Goal: Information Seeking & Learning: Find specific page/section

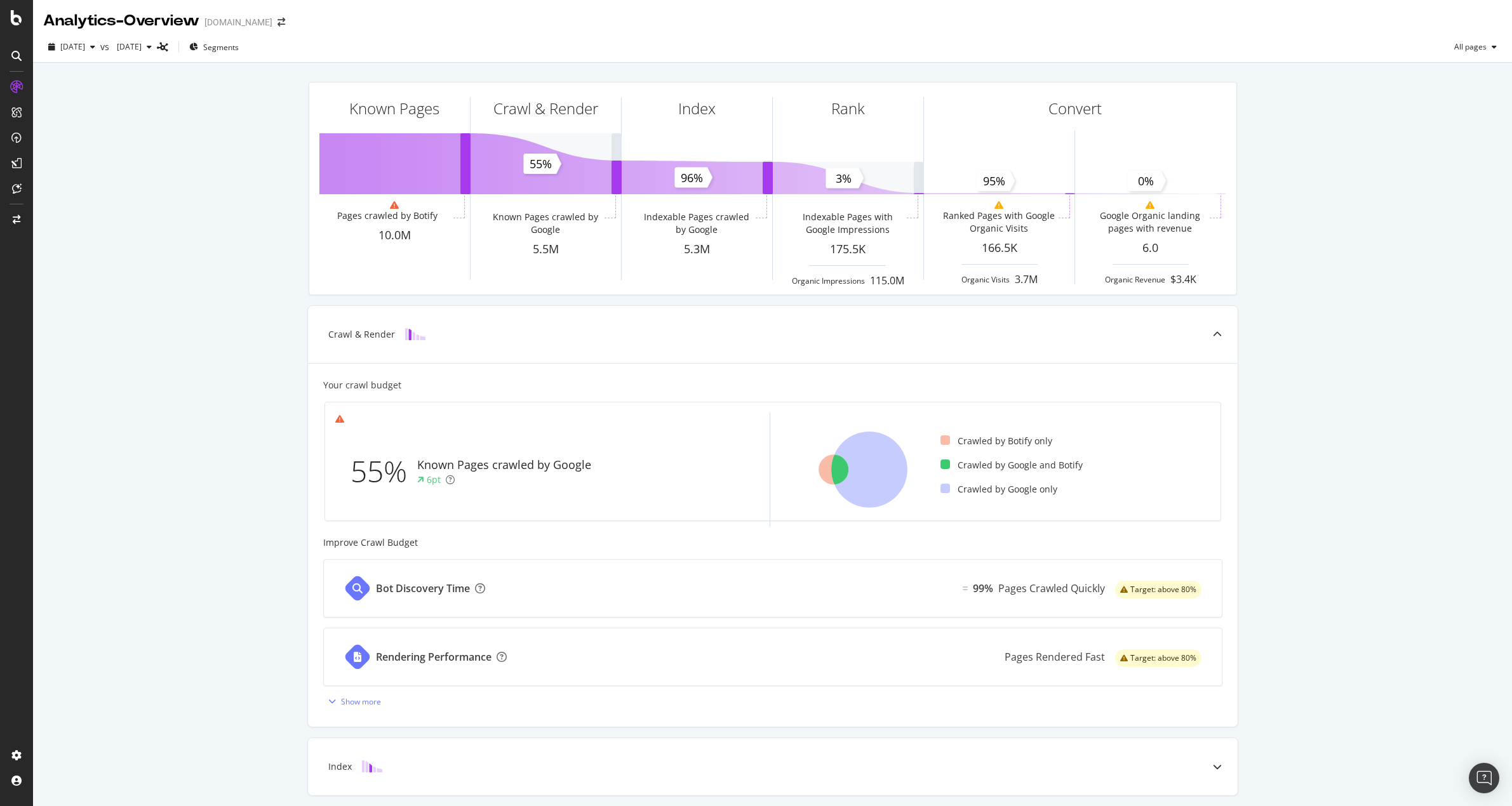
drag, startPoint x: 230, startPoint y: 175, endPoint x: 219, endPoint y: 172, distance: 11.4
click at [230, 175] on div "Known Pages Pages crawled by Botify 10.0M Crawl & Render Known Pages crawled by…" at bounding box center [773, 525] width 1479 height 925
click at [68, 164] on div "LogAnalyzer" at bounding box center [72, 166] width 50 height 13
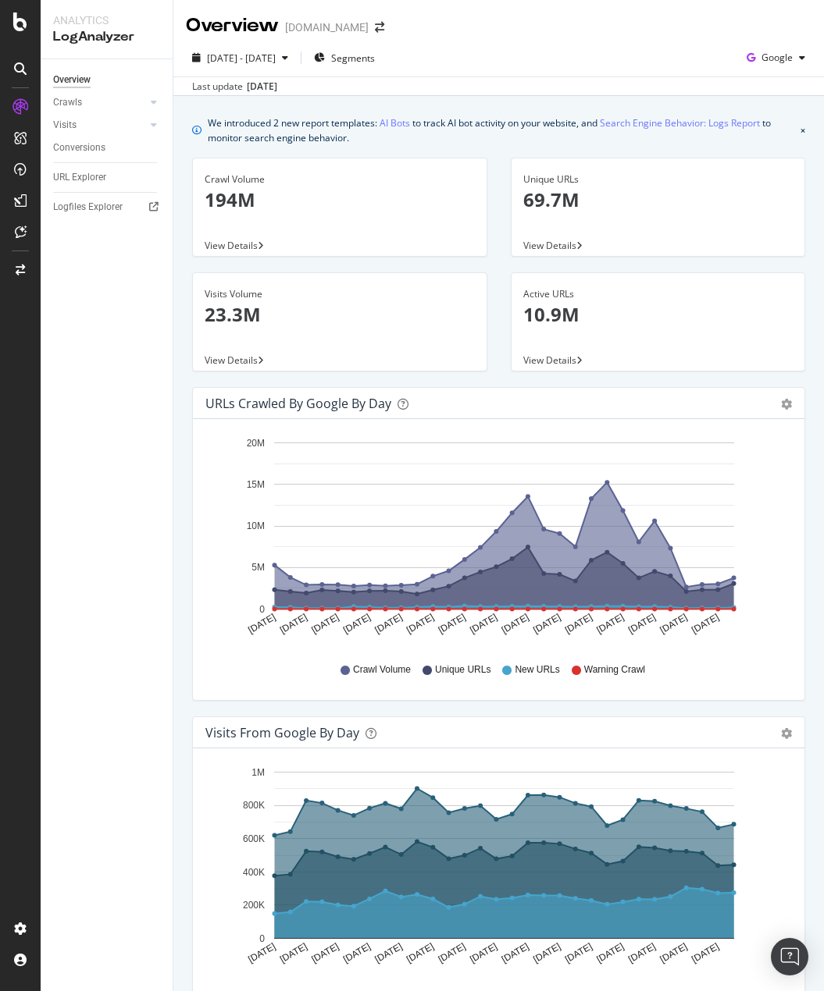
click at [248, 244] on span "View Details" at bounding box center [231, 245] width 53 height 13
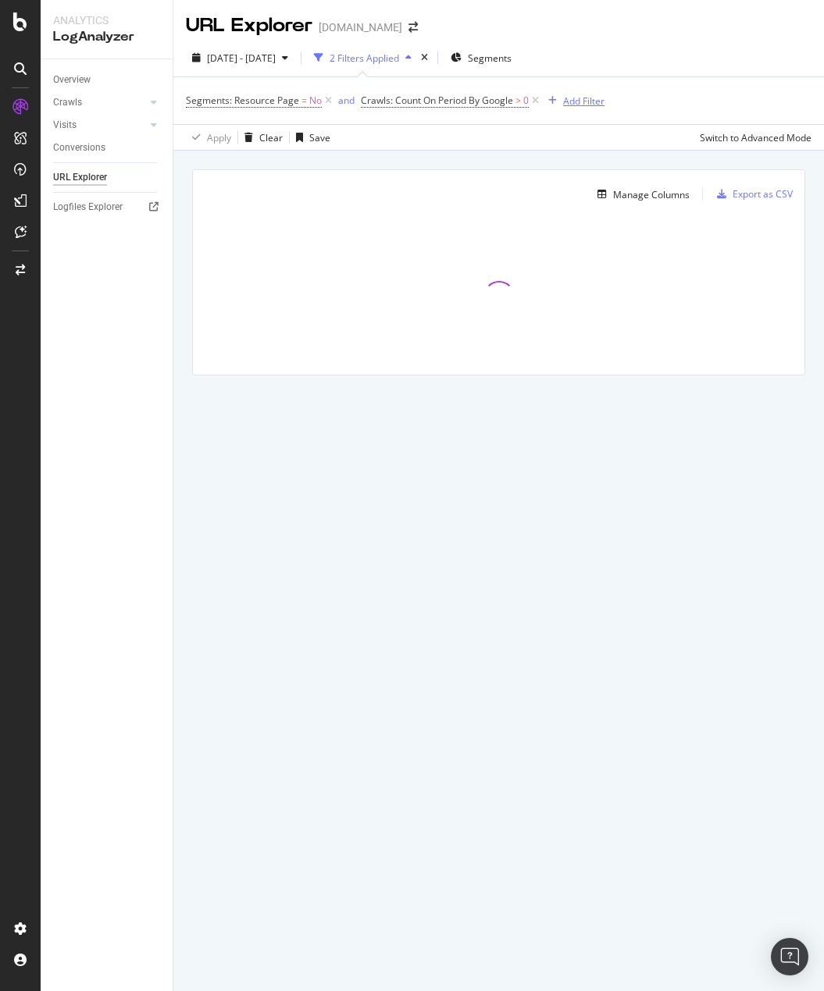
click at [585, 103] on div "Add Filter" at bounding box center [583, 100] width 41 height 13
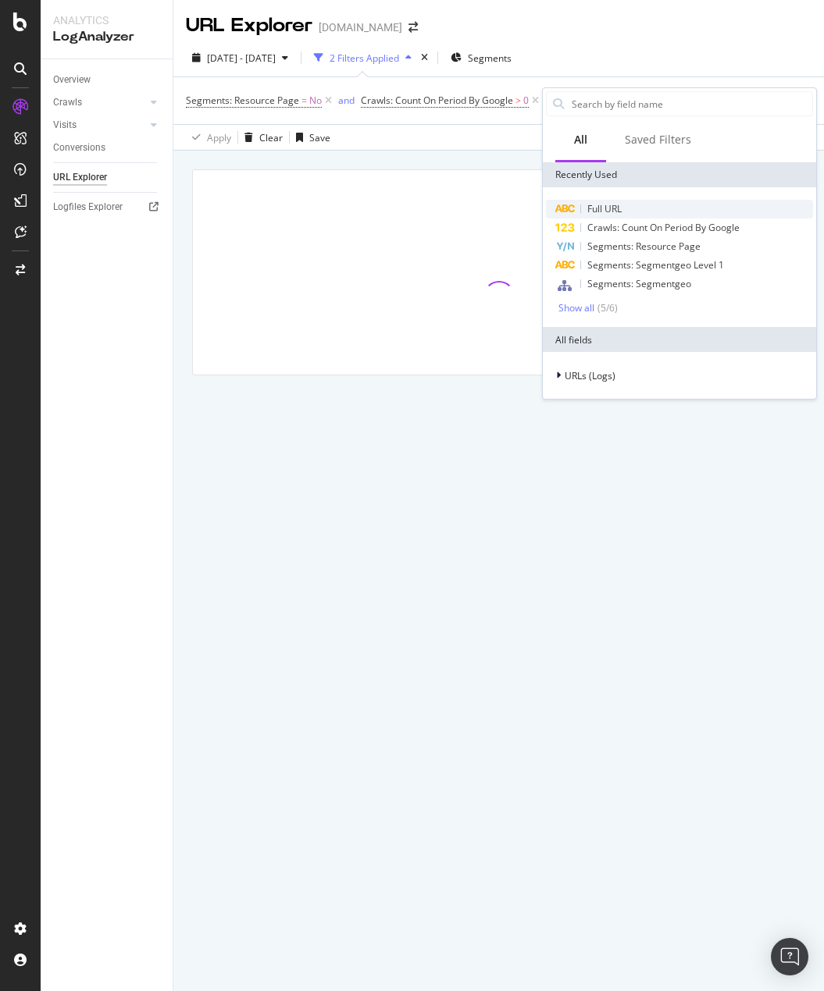
click at [610, 208] on span "Full URL" at bounding box center [604, 208] width 34 height 13
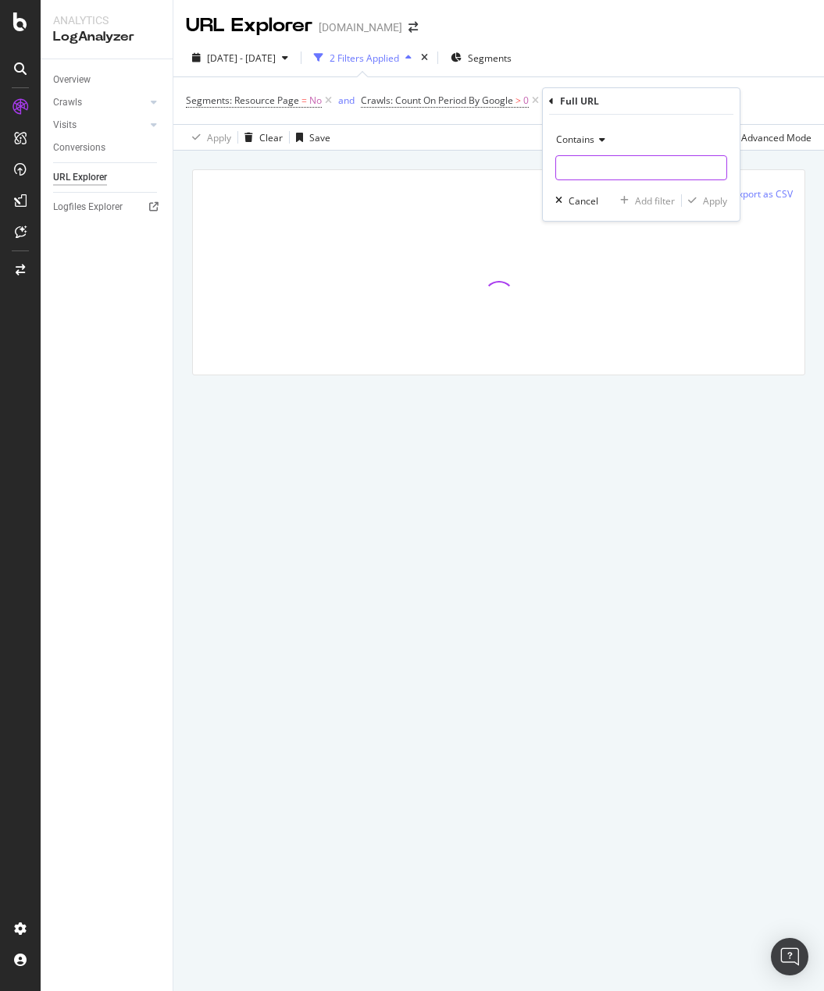
click at [610, 174] on input "text" at bounding box center [641, 167] width 170 height 25
type input "?sk="
click at [717, 201] on div "Apply" at bounding box center [715, 200] width 24 height 13
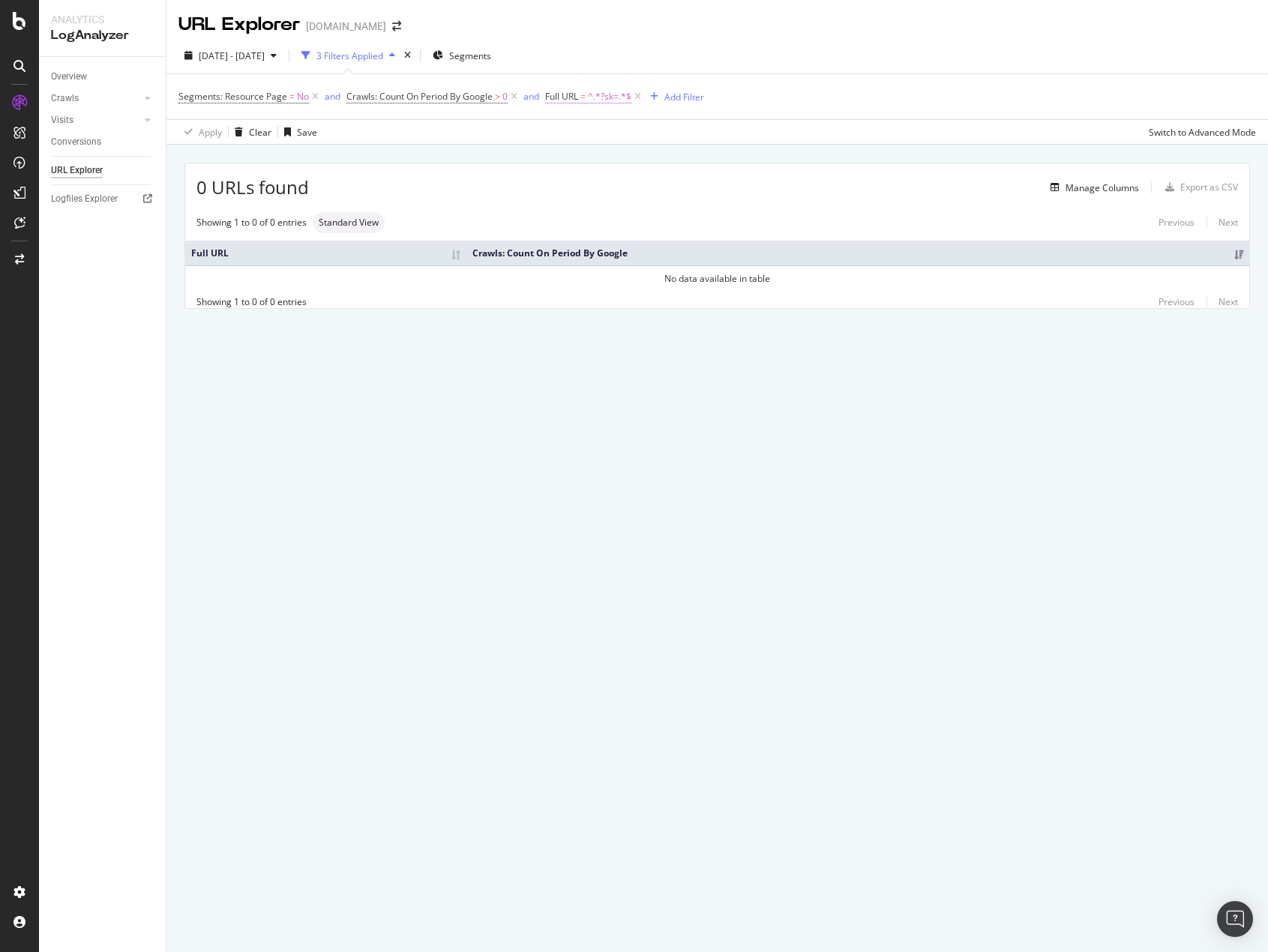
click at [591, 95] on span "^.*?sk=.*$" at bounding box center [609, 97] width 43 height 21
click at [585, 159] on input "?sk=" at bounding box center [630, 159] width 142 height 24
type input "?"
click at [702, 193] on div "Apply" at bounding box center [712, 190] width 23 height 12
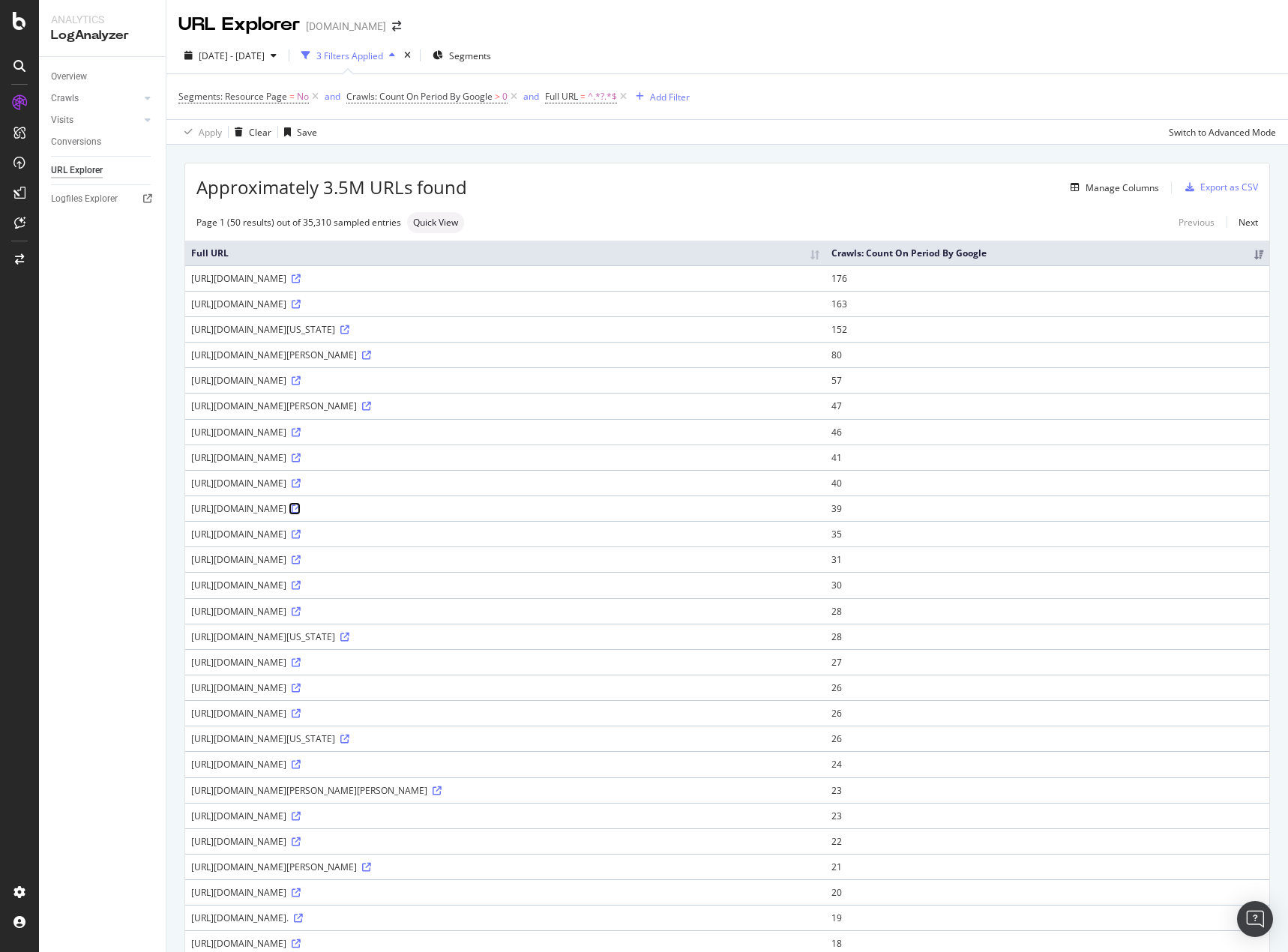
click at [301, 514] on icon at bounding box center [296, 508] width 9 height 9
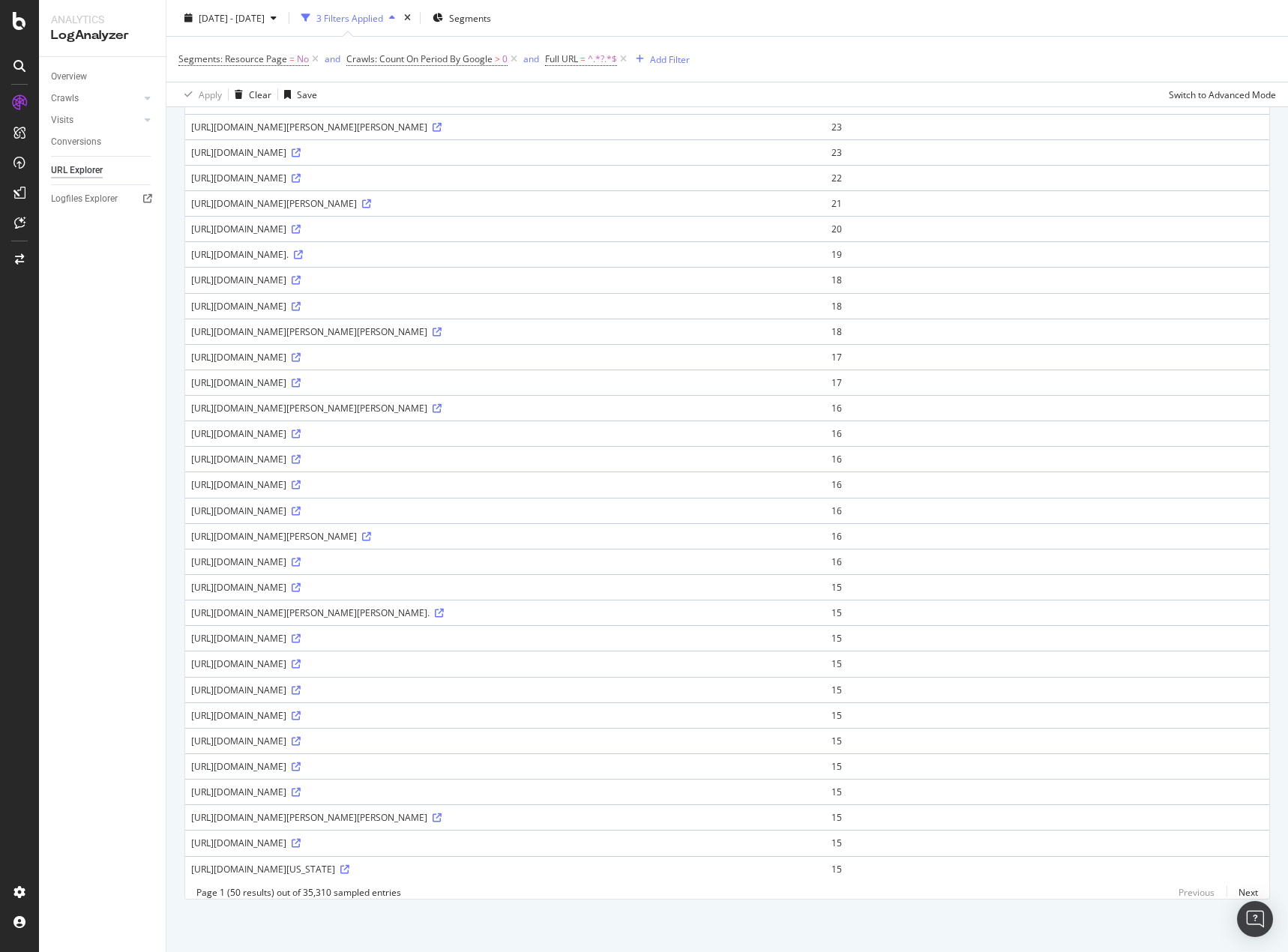
scroll to position [829, 0]
click at [1232, 891] on link "Next" at bounding box center [1242, 892] width 32 height 22
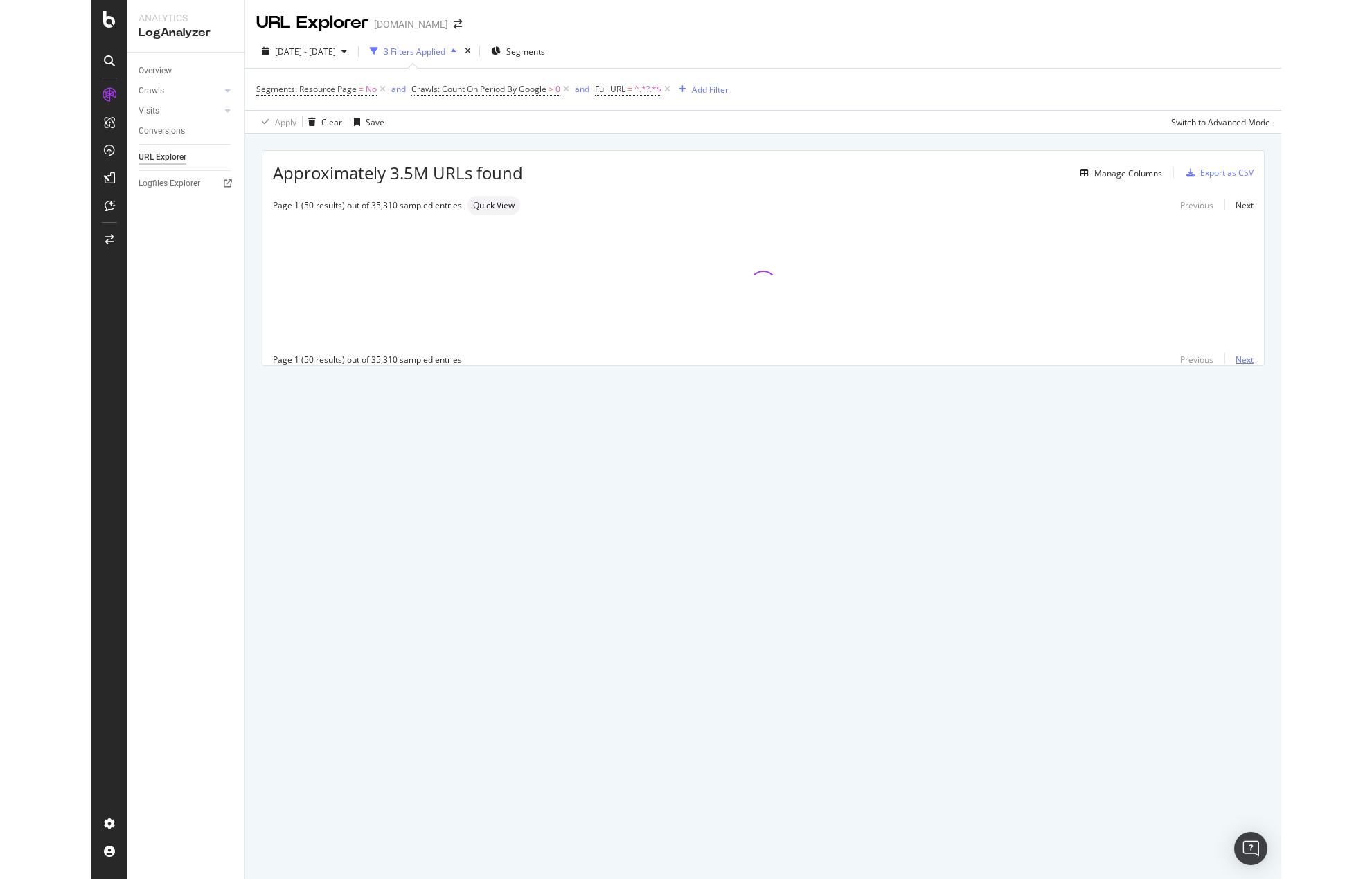
scroll to position [0, 0]
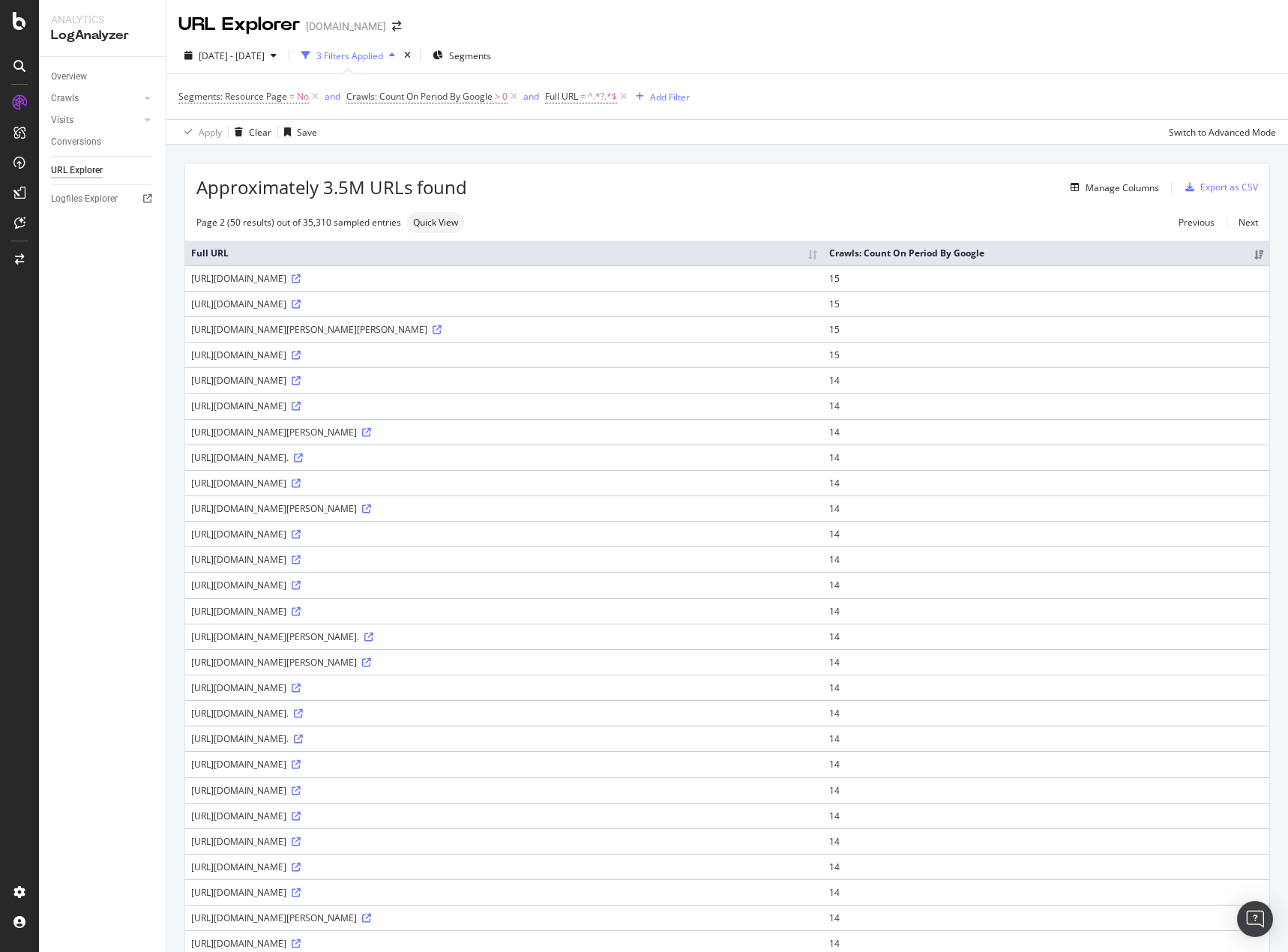
click at [91, 529] on div "Overview Crawls Daily Distribution Segments Distribution HTTP Codes Resources V…" at bounding box center [103, 504] width 127 height 895
